Goal: Information Seeking & Learning: Compare options

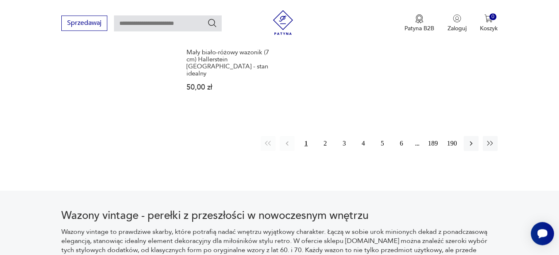
scroll to position [1319, 0]
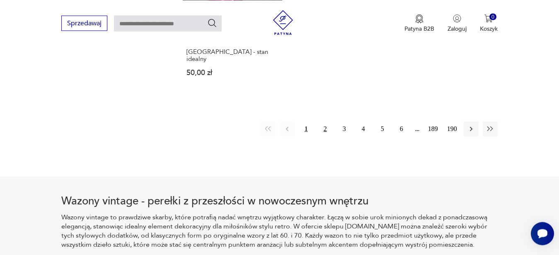
click at [322, 121] on button "2" at bounding box center [325, 128] width 15 height 15
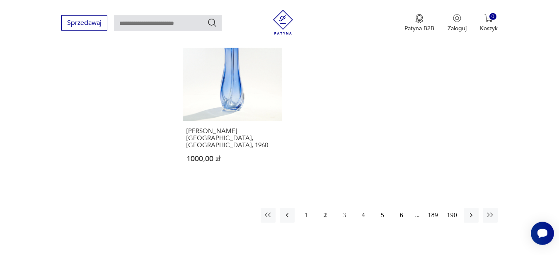
scroll to position [1224, 0]
click at [345, 207] on button "3" at bounding box center [344, 214] width 15 height 15
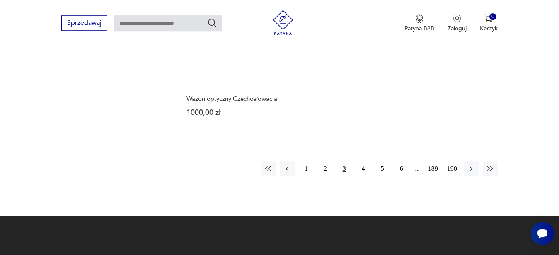
scroll to position [1235, 0]
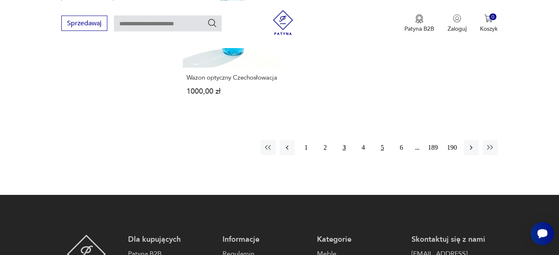
click at [380, 143] on button "5" at bounding box center [382, 147] width 15 height 15
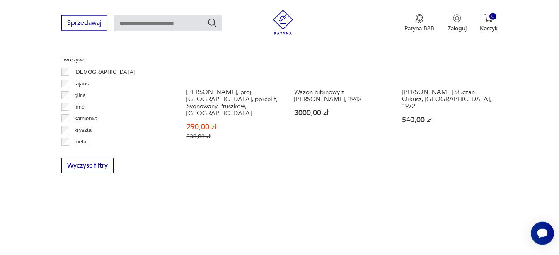
scroll to position [1023, 0]
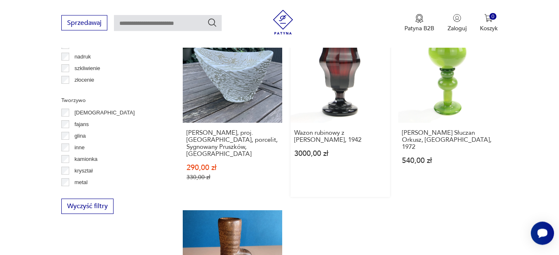
click at [344, 78] on link "Wazon rubinowy z [PERSON_NAME], 1942 3000,00 zł" at bounding box center [339, 111] width 99 height 174
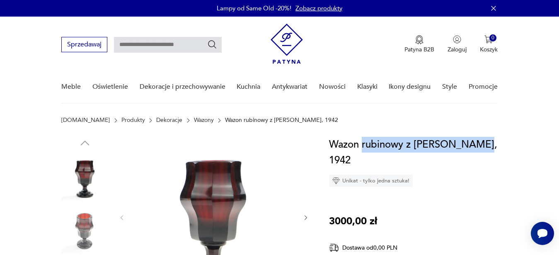
drag, startPoint x: 474, startPoint y: 140, endPoint x: 362, endPoint y: 149, distance: 112.6
click at [362, 149] on h1 "Wazon rubinowy z [PERSON_NAME], 1942" at bounding box center [416, 152] width 174 height 31
copy h1 "rubinowy z [PERSON_NAME]"
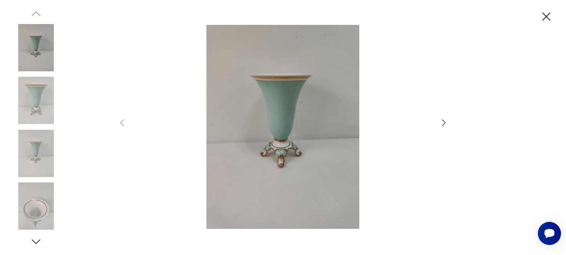
click at [545, 22] on icon "button" at bounding box center [546, 17] width 15 height 15
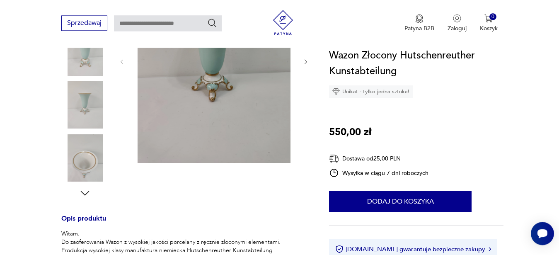
scroll to position [215, 0]
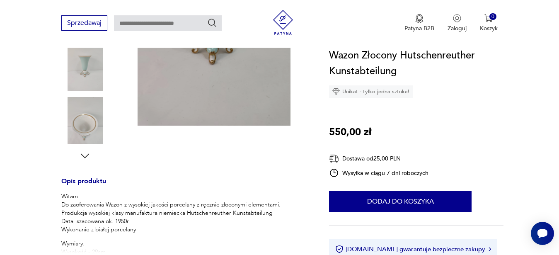
click at [82, 154] on icon "button" at bounding box center [85, 155] width 9 height 5
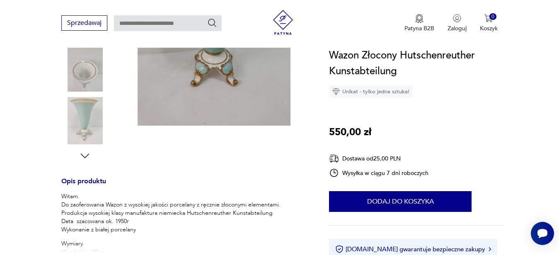
click at [82, 154] on icon "button" at bounding box center [85, 155] width 9 height 5
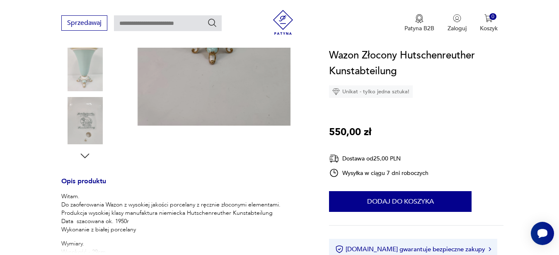
click at [82, 126] on img at bounding box center [84, 120] width 47 height 47
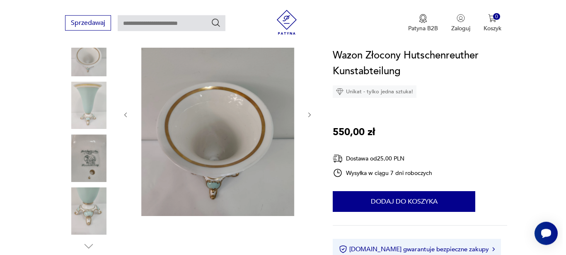
scroll to position [88, 0]
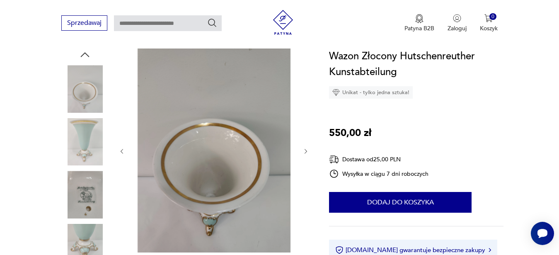
click at [306, 151] on icon "button" at bounding box center [305, 151] width 7 height 7
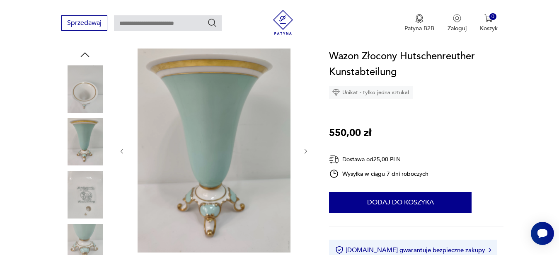
click at [306, 151] on icon "button" at bounding box center [305, 151] width 7 height 7
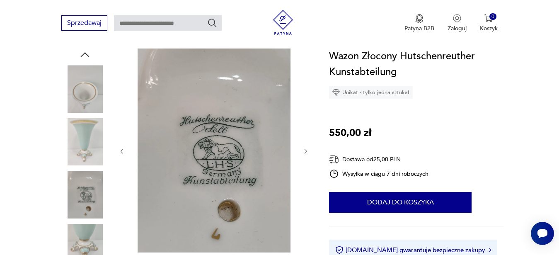
click at [223, 126] on img at bounding box center [214, 150] width 160 height 204
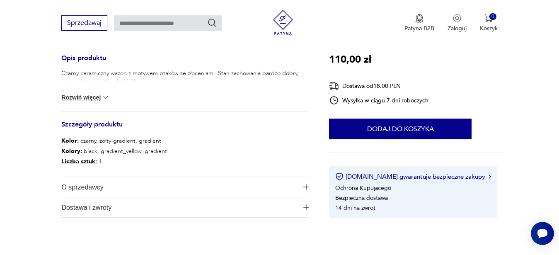
scroll to position [380, 0]
